Goal: Information Seeking & Learning: Learn about a topic

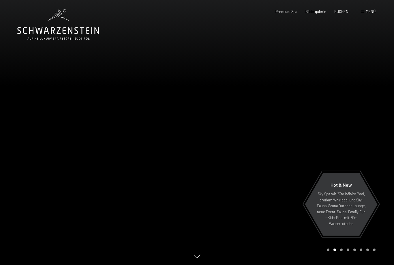
click at [365, 14] on div "Menü" at bounding box center [368, 11] width 14 height 5
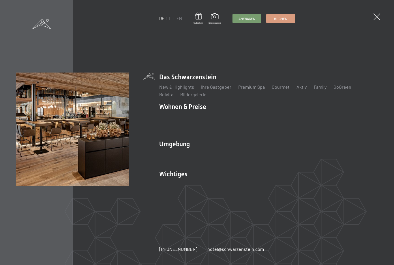
click at [300, 89] on link "Aktiv" at bounding box center [302, 86] width 10 height 5
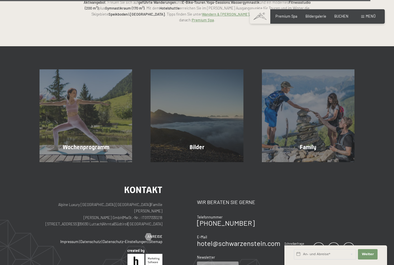
scroll to position [1211, 0]
click at [75, 156] on div at bounding box center [74, 159] width 4 height 7
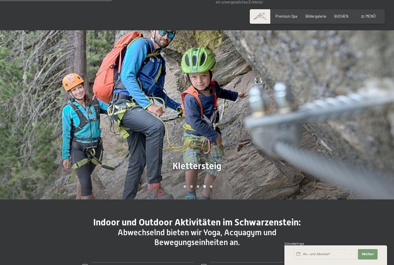
scroll to position [360, 0]
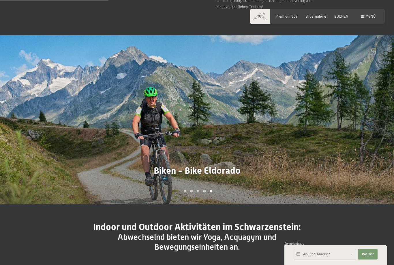
click at [363, 16] on span at bounding box center [362, 16] width 3 height 3
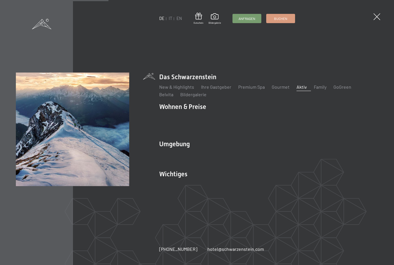
click at [179, 158] on link "Wanderbilder" at bounding box center [172, 160] width 27 height 5
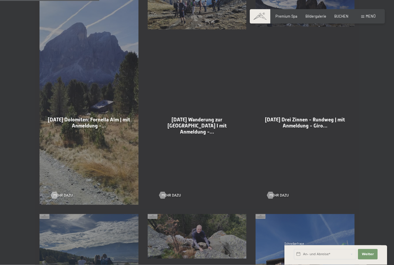
scroll to position [344, 0]
click at [166, 197] on span "Mehr dazu" at bounding box center [171, 194] width 19 height 5
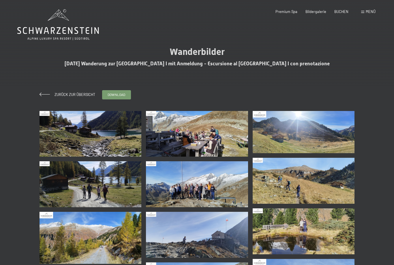
click at [72, 136] on img at bounding box center [91, 134] width 102 height 46
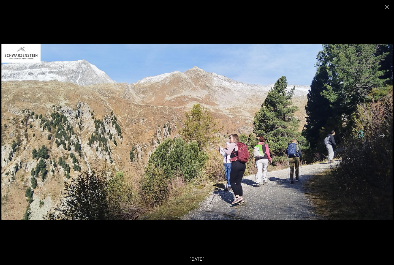
click at [385, 7] on button "Close gallery" at bounding box center [387, 7] width 14 height 14
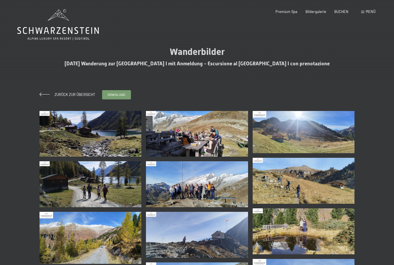
click at [65, 95] on span "Zurück zur Übersicht" at bounding box center [73, 94] width 44 height 5
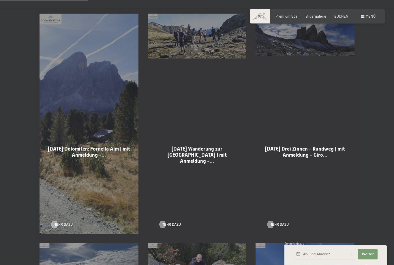
scroll to position [325, 0]
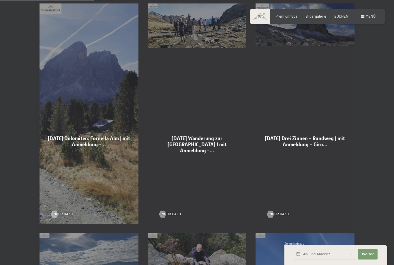
click at [56, 217] on div at bounding box center [54, 213] width 4 height 7
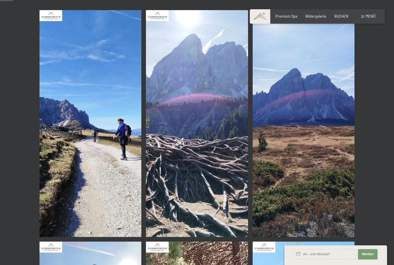
scroll to position [123, 0]
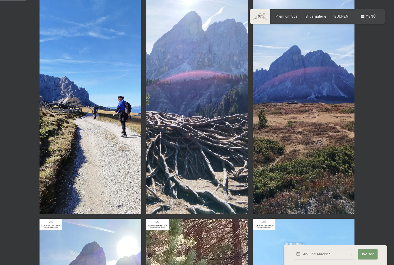
click at [72, 179] on img at bounding box center [91, 100] width 102 height 226
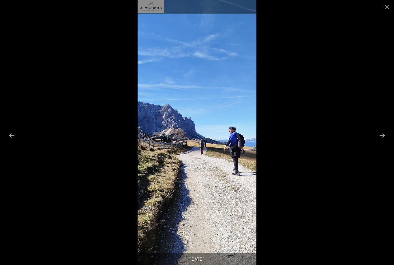
click at [387, 141] on button "Next slide" at bounding box center [382, 135] width 12 height 11
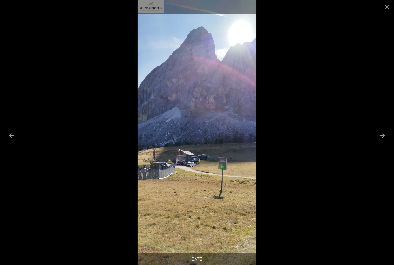
click at [383, 141] on button "Next slide" at bounding box center [382, 135] width 12 height 11
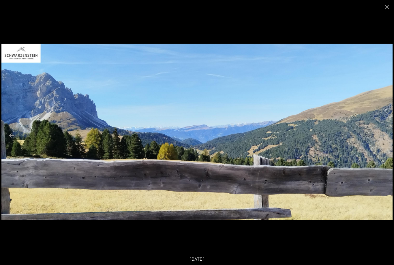
click at [386, 141] on button "Next slide" at bounding box center [382, 135] width 12 height 11
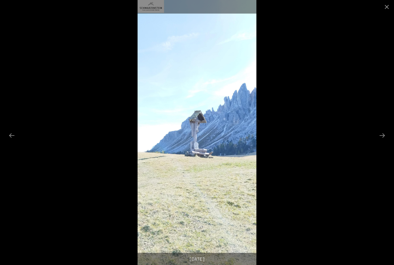
click at [384, 141] on button "Next slide" at bounding box center [382, 135] width 12 height 11
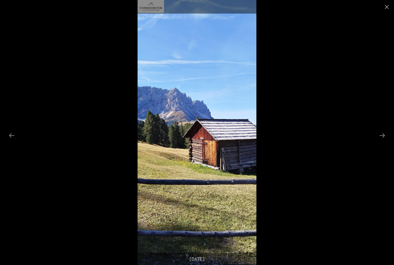
click at [384, 141] on button "Next slide" at bounding box center [382, 135] width 12 height 11
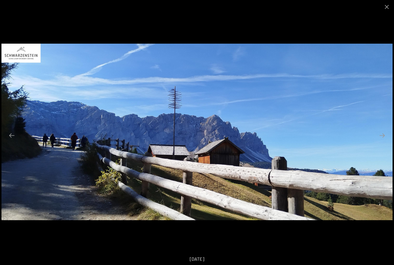
click at [385, 141] on button "Next slide" at bounding box center [382, 135] width 12 height 11
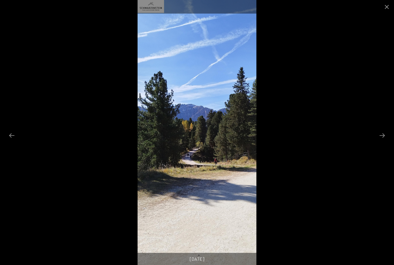
click at [387, 141] on button "Next slide" at bounding box center [382, 135] width 12 height 11
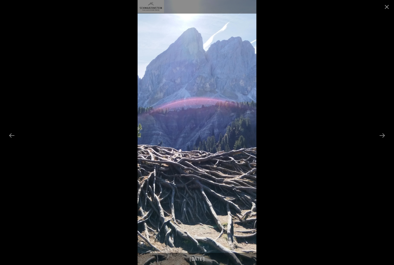
click at [387, 141] on button "Next slide" at bounding box center [382, 135] width 12 height 11
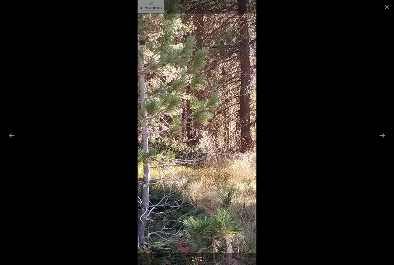
click at [388, 141] on button "Next slide" at bounding box center [382, 135] width 12 height 11
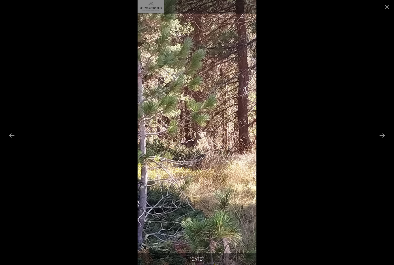
click at [14, 141] on button "Previous slide" at bounding box center [12, 135] width 12 height 11
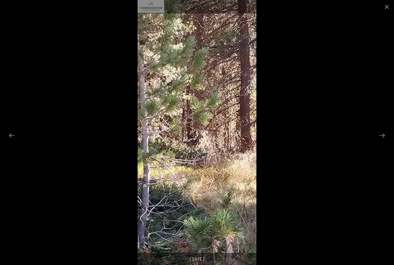
click at [383, 141] on button "Next slide" at bounding box center [382, 135] width 12 height 11
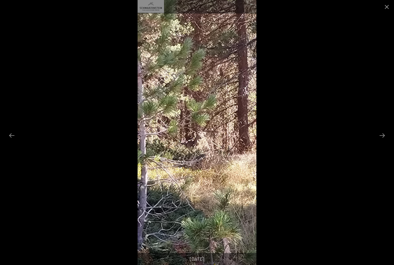
click at [386, 141] on button "Next slide" at bounding box center [382, 135] width 12 height 11
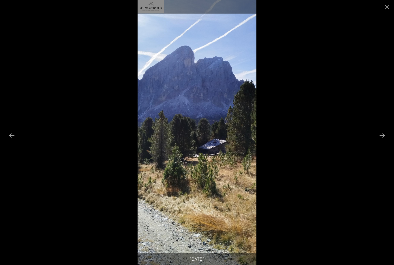
click at [385, 141] on button "Next slide" at bounding box center [382, 135] width 12 height 11
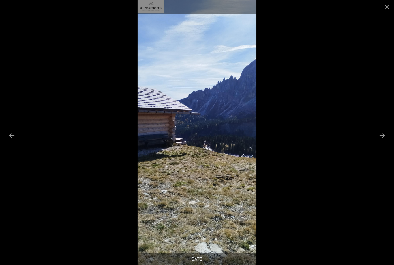
click at [385, 141] on button "Next slide" at bounding box center [382, 135] width 12 height 11
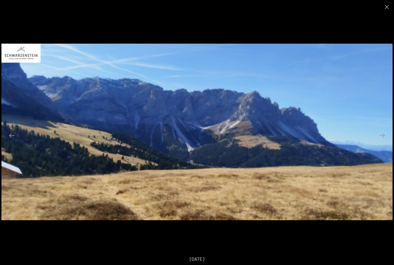
click at [386, 141] on button "Next slide" at bounding box center [382, 135] width 12 height 11
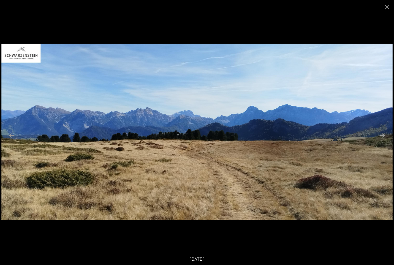
click at [386, 141] on button "Next slide" at bounding box center [382, 135] width 12 height 11
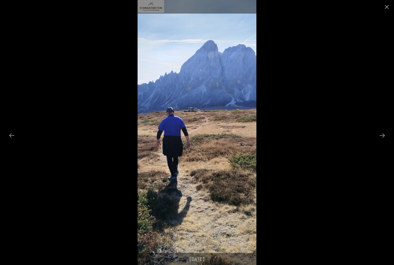
click at [387, 141] on button "Next slide" at bounding box center [382, 135] width 12 height 11
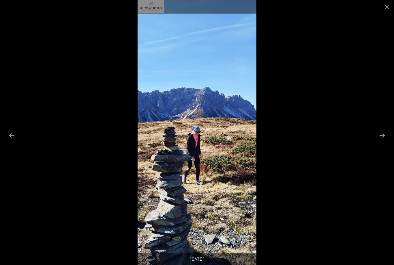
click at [386, 141] on button "Next slide" at bounding box center [382, 135] width 12 height 11
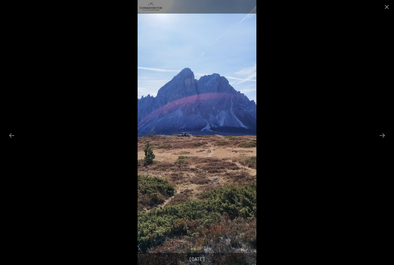
click at [384, 141] on button "Next slide" at bounding box center [382, 135] width 12 height 11
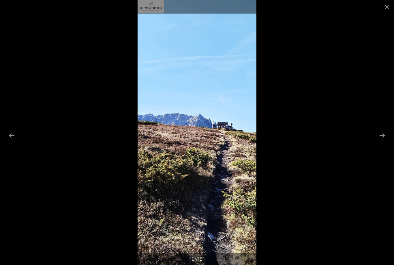
click at [383, 141] on button "Next slide" at bounding box center [382, 135] width 12 height 11
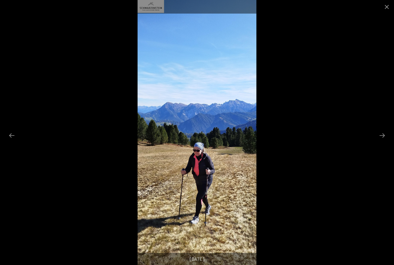
click at [385, 141] on button "Next slide" at bounding box center [382, 135] width 12 height 11
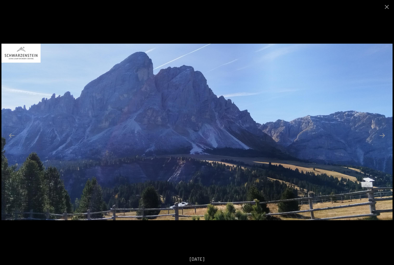
click at [385, 141] on button "Next slide" at bounding box center [382, 135] width 12 height 11
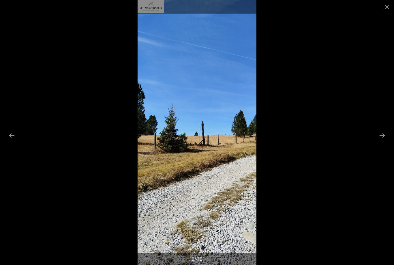
click at [384, 141] on button "Next slide" at bounding box center [382, 135] width 12 height 11
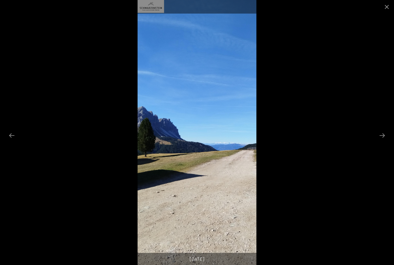
click at [384, 141] on button "Next slide" at bounding box center [382, 135] width 12 height 11
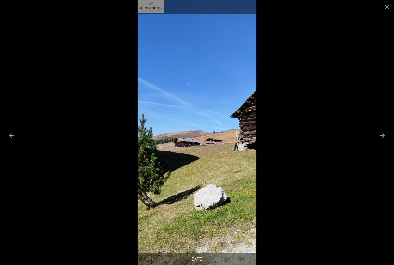
click at [391, 7] on button "Close gallery" at bounding box center [387, 7] width 14 height 14
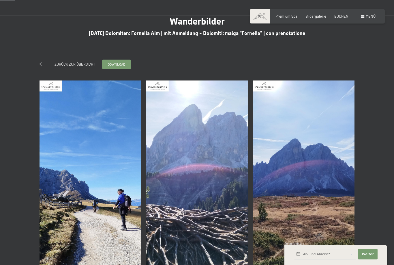
scroll to position [0, 0]
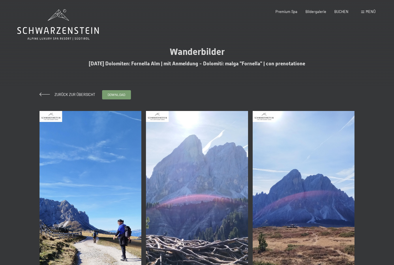
click at [55, 96] on span "Zurück zur Übersicht" at bounding box center [73, 94] width 44 height 5
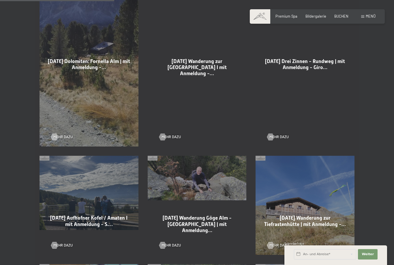
scroll to position [400, 0]
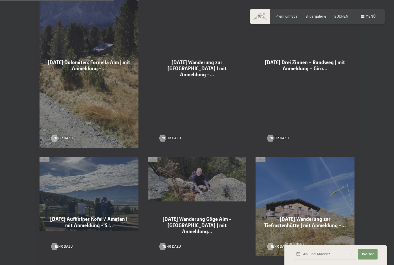
click at [282, 140] on span "Mehr dazu" at bounding box center [278, 137] width 19 height 5
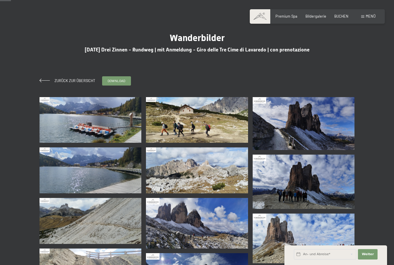
scroll to position [14, 0]
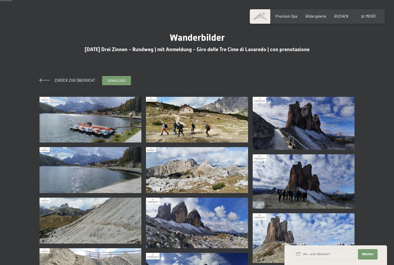
click at [73, 122] on img at bounding box center [91, 120] width 102 height 46
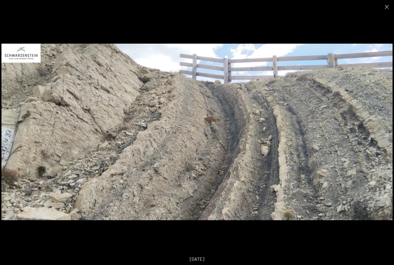
click at [389, 9] on button "Close gallery" at bounding box center [387, 7] width 14 height 14
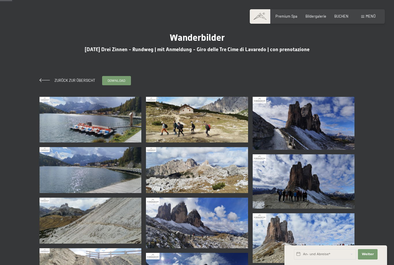
click at [58, 81] on span "Zurück zur Übersicht" at bounding box center [73, 80] width 44 height 5
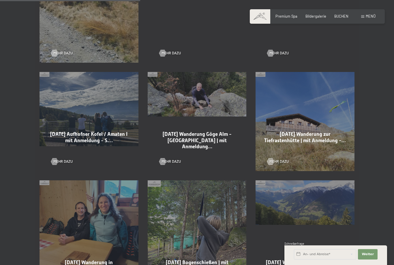
scroll to position [485, 0]
click at [57, 164] on div at bounding box center [54, 160] width 4 height 7
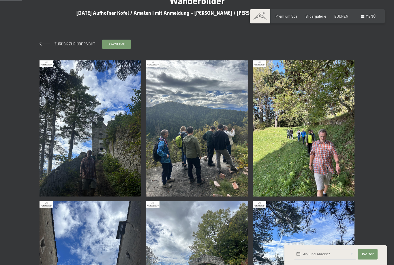
scroll to position [50, 0]
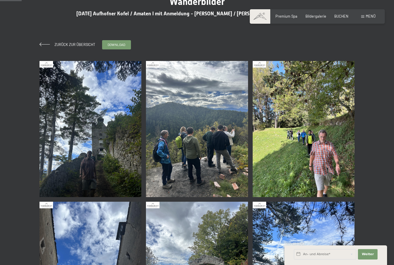
click at [79, 130] on img at bounding box center [91, 129] width 102 height 136
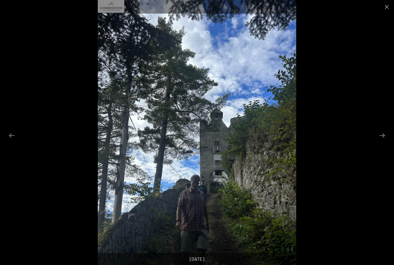
click at [382, 141] on button "Next slide" at bounding box center [382, 135] width 12 height 11
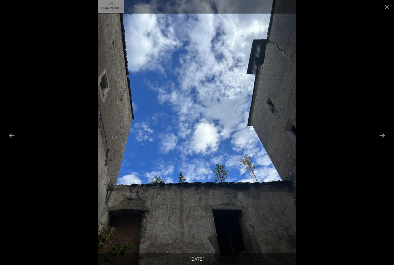
click at [384, 141] on button "Next slide" at bounding box center [382, 135] width 12 height 11
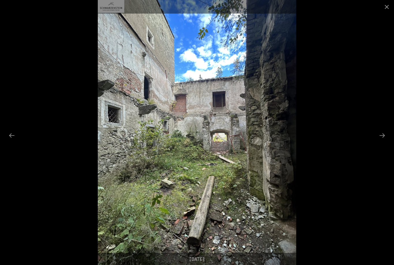
click at [382, 141] on button "Next slide" at bounding box center [382, 135] width 12 height 11
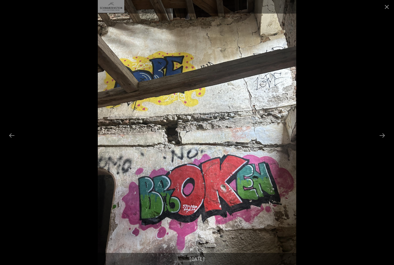
click at [383, 141] on button "Next slide" at bounding box center [382, 135] width 12 height 11
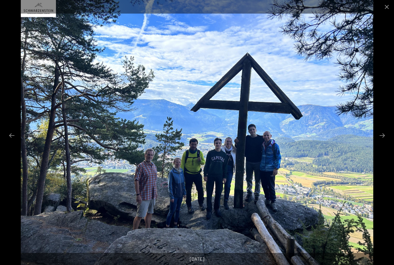
scroll to position [50, 0]
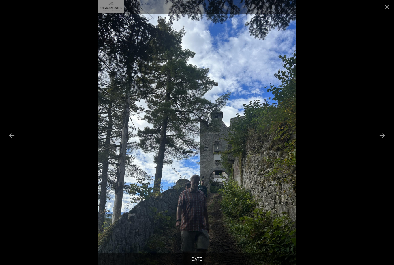
click at [387, 9] on button "Close gallery" at bounding box center [387, 7] width 14 height 14
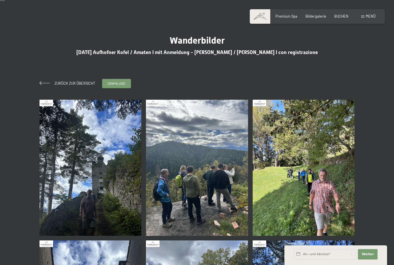
scroll to position [0, 0]
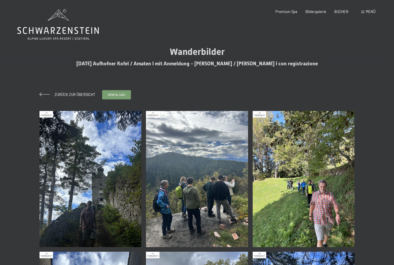
click at [49, 96] on span at bounding box center [45, 94] width 10 height 4
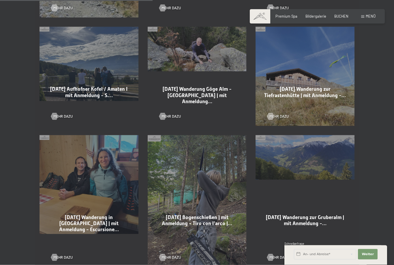
scroll to position [528, 0]
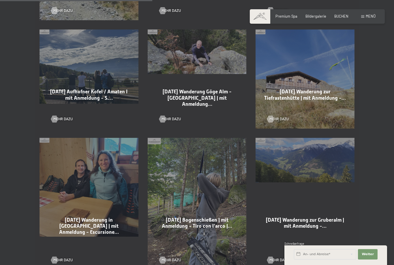
click at [164, 122] on div at bounding box center [163, 118] width 4 height 7
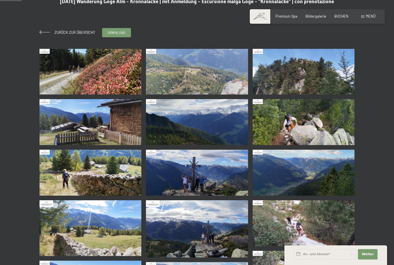
scroll to position [61, 0]
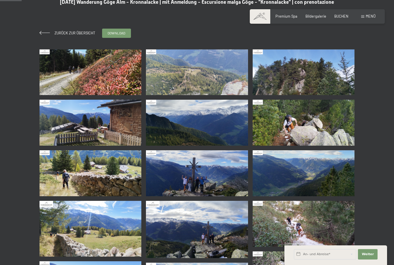
click at [77, 74] on img at bounding box center [91, 72] width 102 height 46
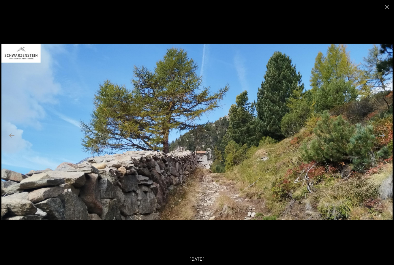
click at [390, 7] on button "Close gallery" at bounding box center [387, 7] width 14 height 14
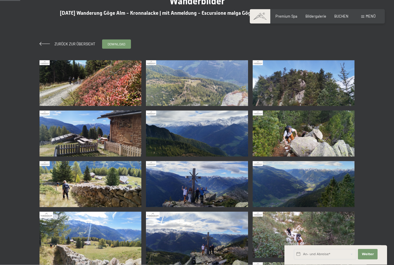
scroll to position [59, 0]
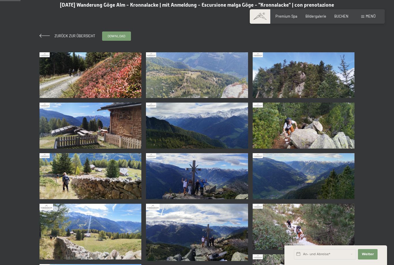
click at [48, 37] on span at bounding box center [45, 36] width 10 height 4
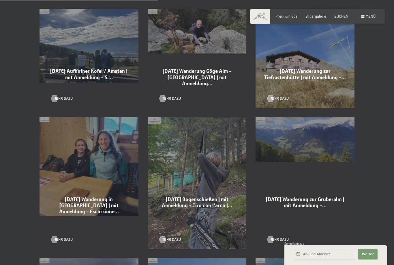
scroll to position [526, 0]
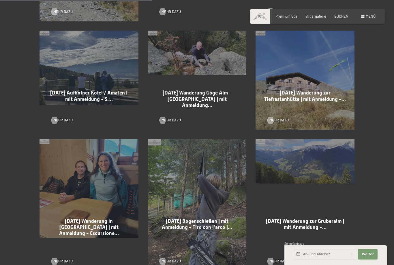
click at [272, 123] on div at bounding box center [271, 120] width 4 height 7
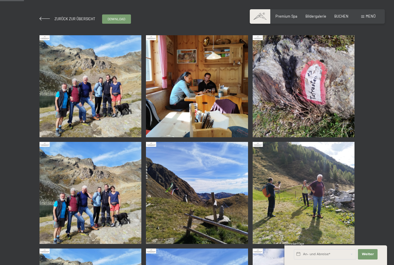
scroll to position [74, 0]
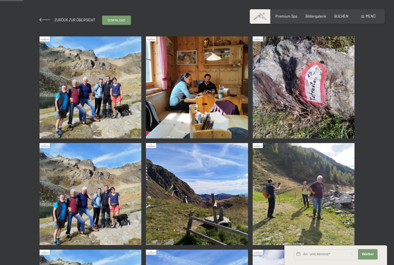
click at [76, 97] on img at bounding box center [91, 87] width 102 height 102
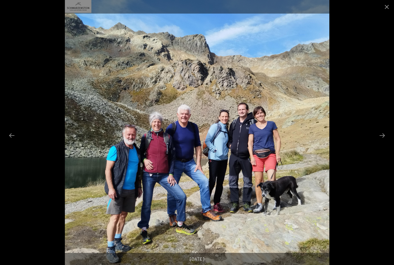
click at [381, 141] on button "Next slide" at bounding box center [382, 135] width 12 height 11
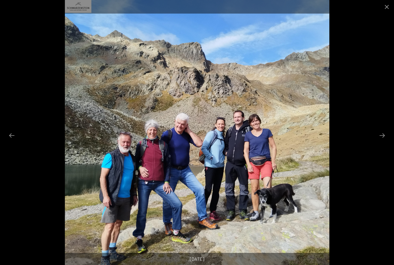
click at [380, 141] on button "Next slide" at bounding box center [382, 135] width 12 height 11
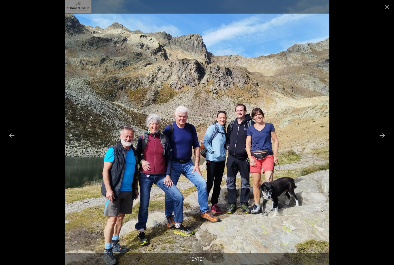
click at [380, 141] on button "Next slide" at bounding box center [382, 135] width 12 height 11
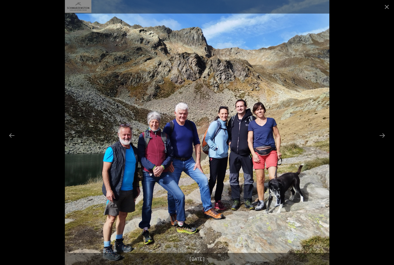
click at [380, 141] on button "Next slide" at bounding box center [382, 135] width 12 height 11
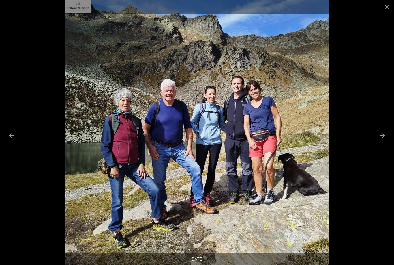
click at [382, 141] on button "Next slide" at bounding box center [382, 135] width 12 height 11
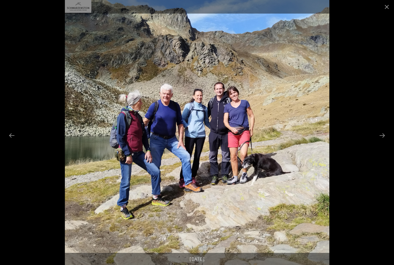
click at [385, 141] on button "Next slide" at bounding box center [382, 135] width 12 height 11
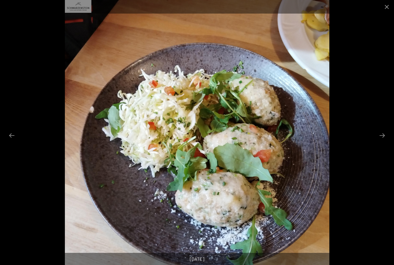
click at [385, 141] on button "Next slide" at bounding box center [382, 135] width 12 height 11
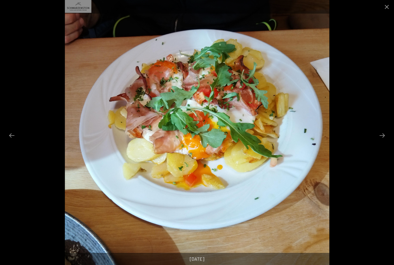
click at [382, 141] on button "Next slide" at bounding box center [382, 135] width 12 height 11
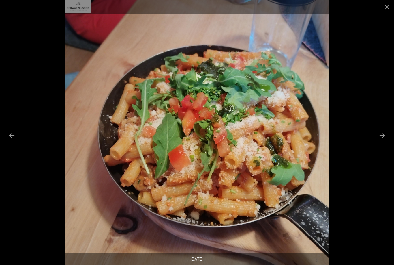
click at [385, 141] on button "Next slide" at bounding box center [382, 135] width 12 height 11
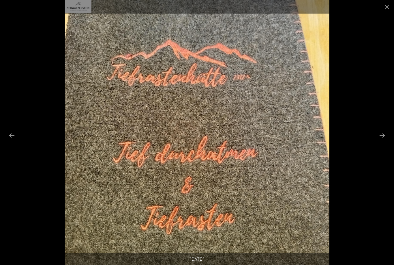
click at [384, 141] on button "Next slide" at bounding box center [382, 135] width 12 height 11
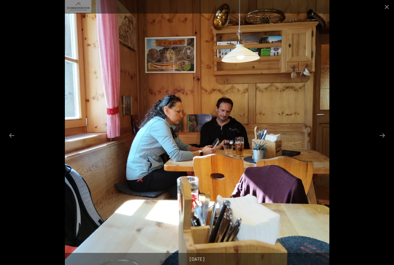
click at [386, 141] on button "Next slide" at bounding box center [382, 135] width 12 height 11
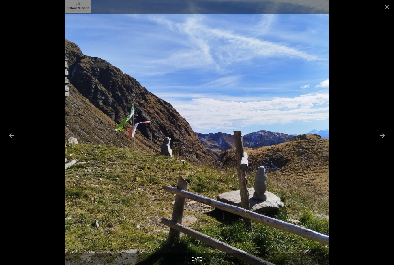
click at [385, 141] on button "Next slide" at bounding box center [382, 135] width 12 height 11
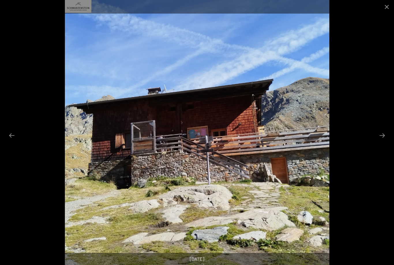
click at [382, 141] on button "Next slide" at bounding box center [382, 135] width 12 height 11
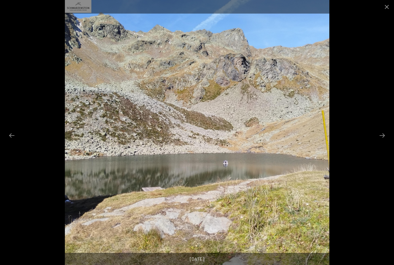
click at [382, 141] on button "Next slide" at bounding box center [382, 135] width 12 height 11
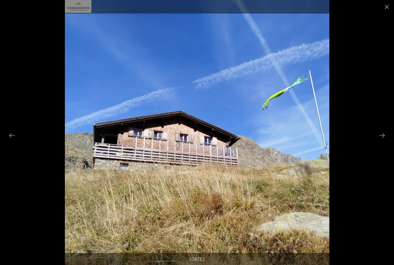
click at [385, 141] on button "Next slide" at bounding box center [382, 135] width 12 height 11
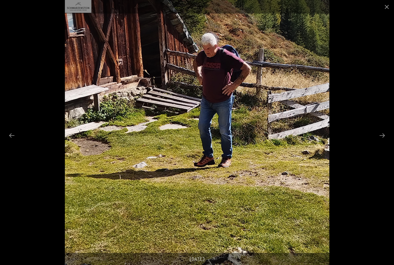
click at [384, 141] on button "Next slide" at bounding box center [382, 135] width 12 height 11
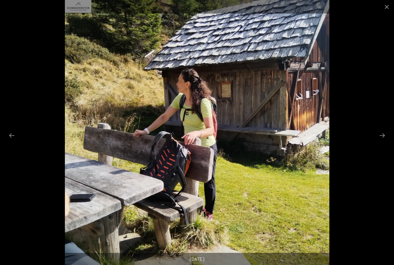
click at [384, 141] on button "Next slide" at bounding box center [382, 135] width 12 height 11
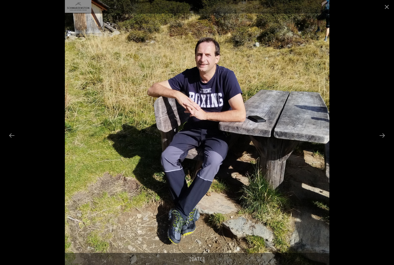
click at [386, 140] on button "Next slide" at bounding box center [382, 135] width 12 height 11
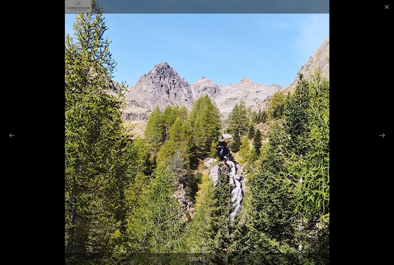
click at [386, 140] on button "Next slide" at bounding box center [382, 135] width 12 height 11
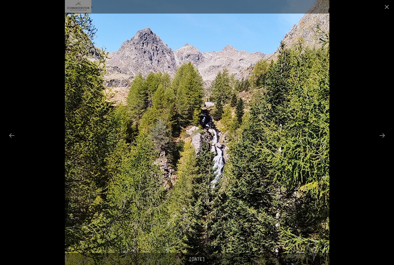
click at [385, 139] on button "Next slide" at bounding box center [382, 135] width 12 height 11
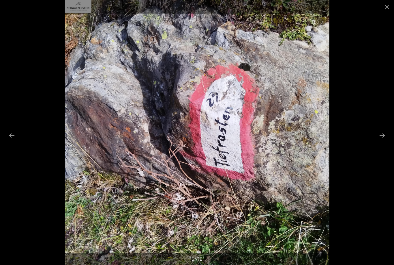
click at [382, 139] on button "Next slide" at bounding box center [382, 135] width 12 height 11
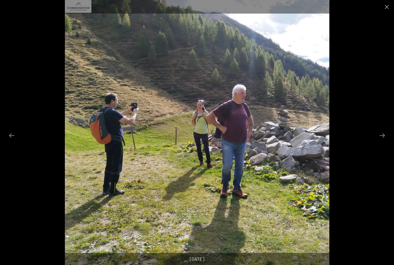
click at [386, 141] on button "Next slide" at bounding box center [382, 135] width 12 height 11
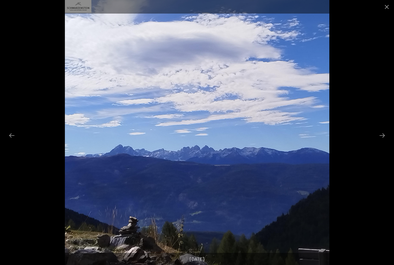
click at [385, 141] on button "Next slide" at bounding box center [382, 135] width 12 height 11
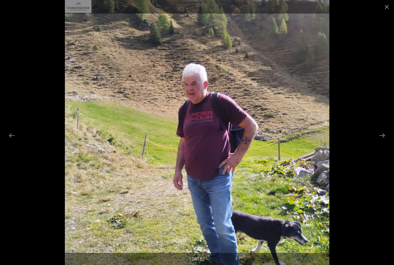
click at [384, 141] on button "Next slide" at bounding box center [382, 135] width 12 height 11
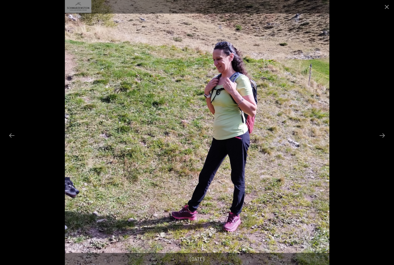
click at [384, 141] on button "Next slide" at bounding box center [382, 135] width 12 height 11
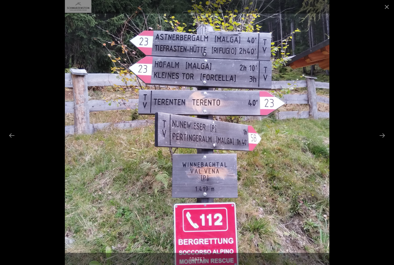
click at [386, 141] on button "Next slide" at bounding box center [382, 135] width 12 height 11
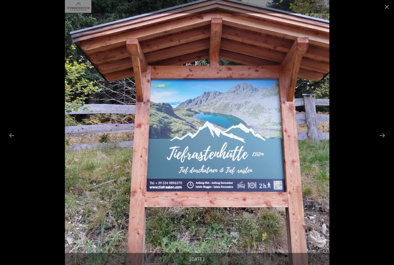
click at [385, 141] on button "Next slide" at bounding box center [382, 135] width 12 height 11
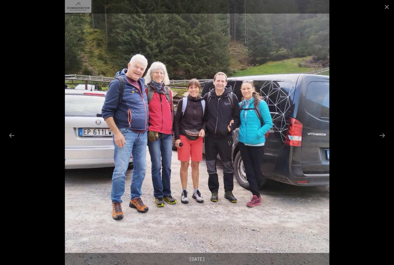
click at [385, 141] on button "Next slide" at bounding box center [382, 135] width 12 height 11
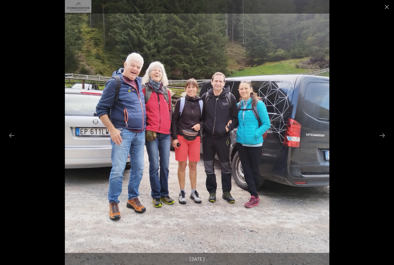
click at [384, 141] on button "Next slide" at bounding box center [382, 135] width 12 height 11
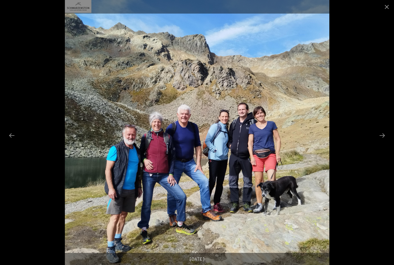
click at [381, 141] on button "Next slide" at bounding box center [382, 135] width 12 height 11
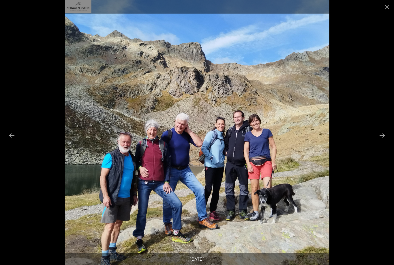
click at [389, 8] on button "Close gallery" at bounding box center [387, 7] width 14 height 14
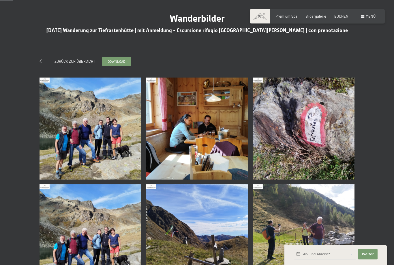
scroll to position [0, 0]
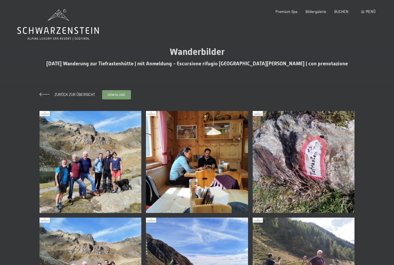
click at [53, 95] on span "Zurück zur Übersicht" at bounding box center [73, 94] width 44 height 5
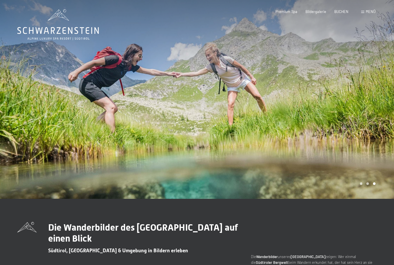
click at [367, 12] on span "Menü" at bounding box center [371, 11] width 10 height 5
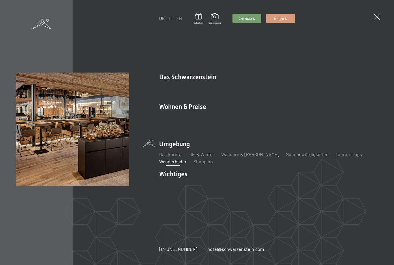
click at [189, 89] on link "New & Highlights" at bounding box center [176, 86] width 35 height 5
